Goal: Navigation & Orientation: Find specific page/section

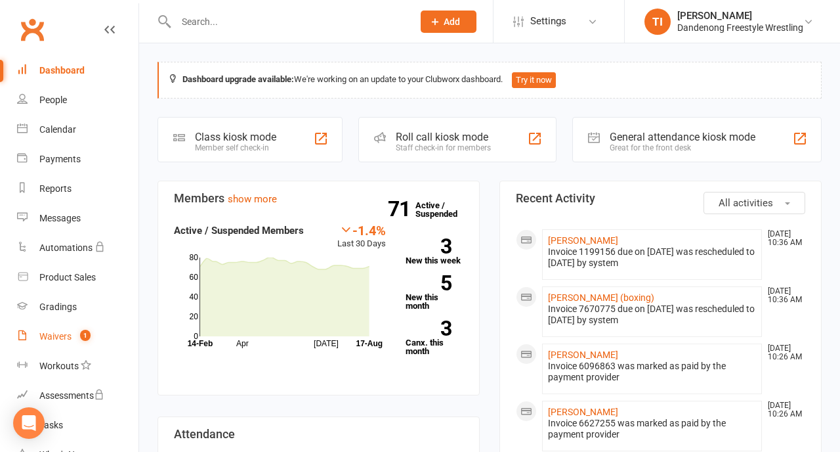
click at [54, 339] on div "Waivers" at bounding box center [55, 336] width 32 height 11
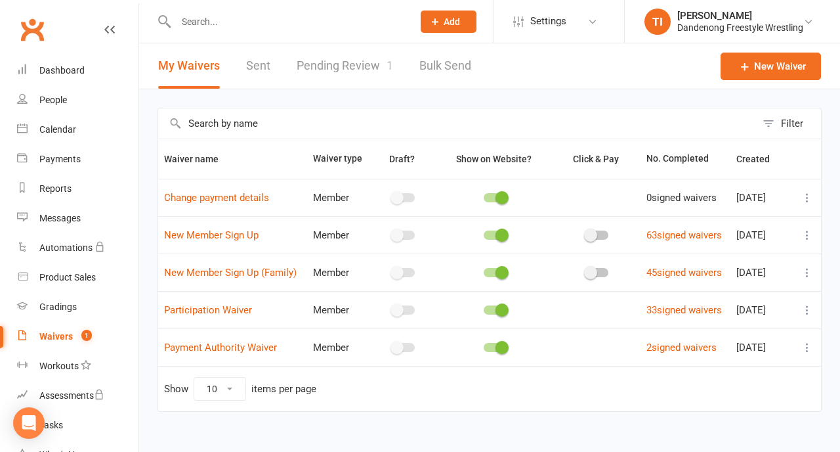
click at [337, 72] on link "Pending Review 1" at bounding box center [345, 65] width 96 height 45
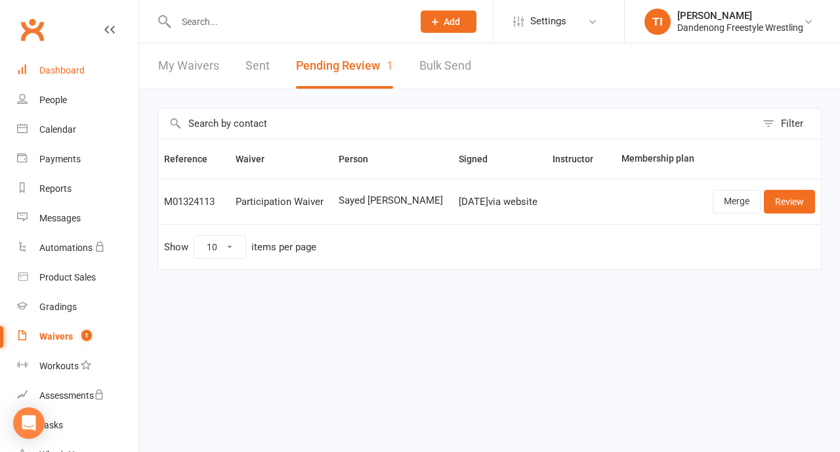
click at [78, 64] on link "Dashboard" at bounding box center [77, 71] width 121 height 30
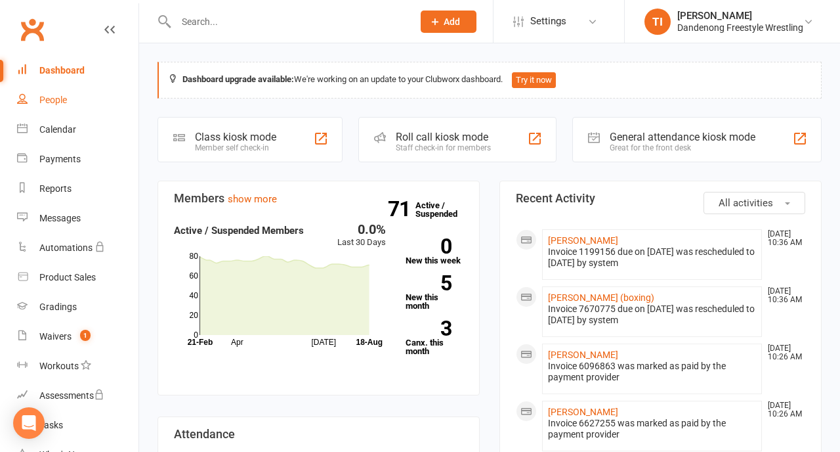
click at [54, 100] on div "People" at bounding box center [53, 100] width 28 height 11
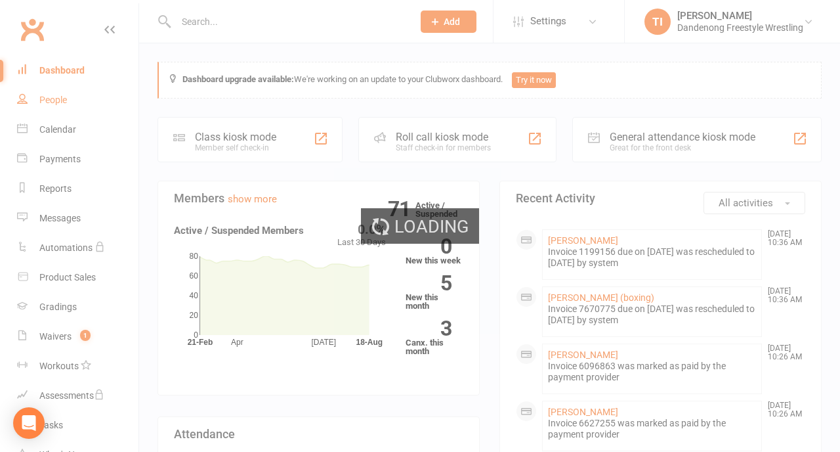
select select "100"
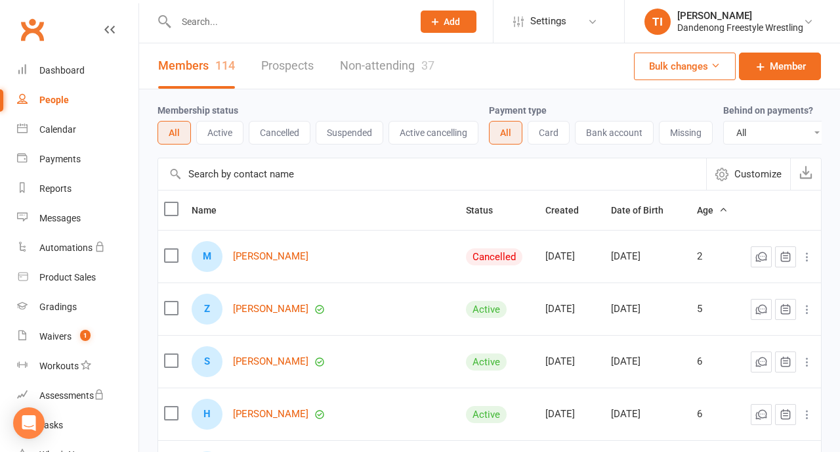
click at [221, 135] on button "Active" at bounding box center [219, 133] width 47 height 24
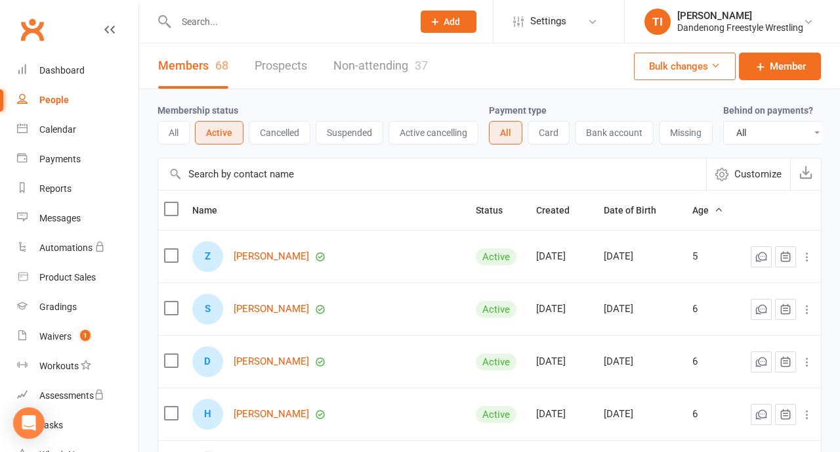
click at [175, 137] on button "All" at bounding box center [174, 133] width 32 height 24
